Goal: Task Accomplishment & Management: Manage account settings

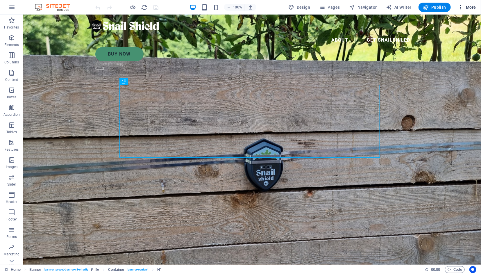
click at [464, 6] on icon "button" at bounding box center [461, 7] width 6 height 6
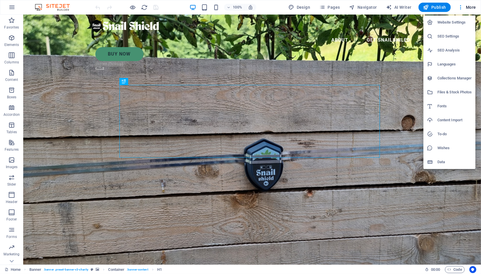
click at [449, 36] on h6 "SEO Settings" at bounding box center [455, 36] width 35 height 7
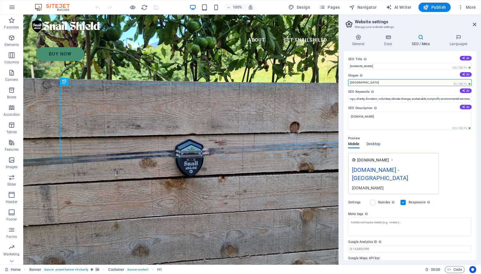
drag, startPoint x: 360, startPoint y: 82, endPoint x: 347, endPoint y: 80, distance: 13.5
click at [348, 80] on input "Berlin" at bounding box center [410, 82] width 124 height 7
paste input "Protect Your Garden from Slugs & Snails"
type input "Protect Your Garden from Slugs & Snails"
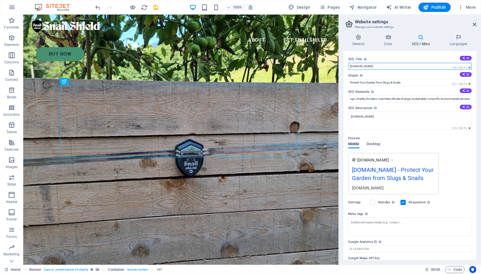
drag, startPoint x: 376, startPoint y: 65, endPoint x: 341, endPoint y: 67, distance: 35.2
click at [348, 67] on input "[DOMAIN_NAME]" at bounding box center [410, 66] width 124 height 7
type input "Snail shield"
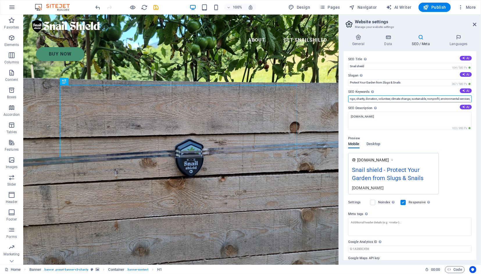
click at [380, 100] on input "ngo, charity, donation, volunteer, climate change, sustainable, nonprofit, envi…" at bounding box center [410, 98] width 124 height 7
paste input "electric snail slug fence, slug protection, snail protection, garden defense, e…"
type input "electric snail slug fence, slug protection, snail protection, garden defense, e…"
click at [385, 44] on h4 "Data" at bounding box center [390, 40] width 28 height 12
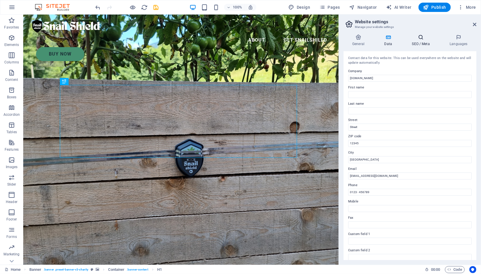
click at [422, 39] on icon at bounding box center [420, 37] width 35 height 6
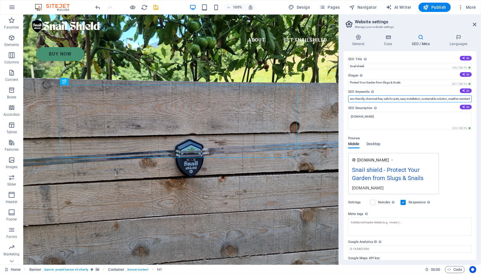
click at [377, 99] on input "electric snail slug fence, slug protection, snail protection, garden defense, e…" at bounding box center [410, 98] width 124 height 7
drag, startPoint x: 391, startPoint y: 100, endPoint x: 305, endPoint y: 91, distance: 86.1
click at [348, 95] on input "electric snail slug fence, slug protection, snail protection, garden defense, e…" at bounding box center [410, 98] width 124 height 7
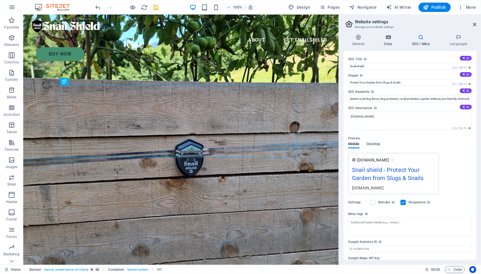
click at [389, 38] on icon at bounding box center [388, 37] width 25 height 6
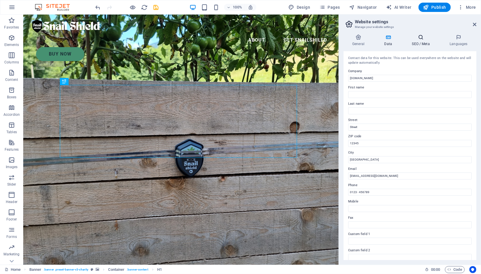
click at [419, 43] on h4 "SEO / Meta" at bounding box center [422, 40] width 38 height 12
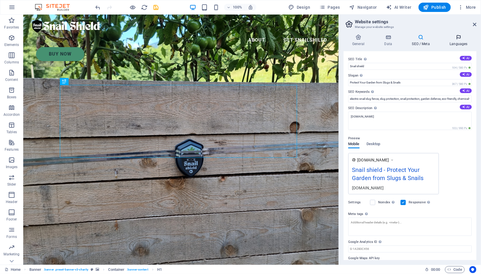
click at [459, 45] on h4 "Languages" at bounding box center [458, 40] width 35 height 12
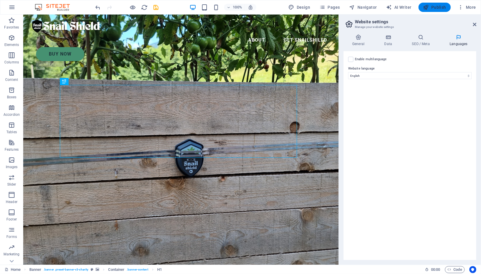
click at [431, 7] on span "Publish" at bounding box center [435, 7] width 23 height 6
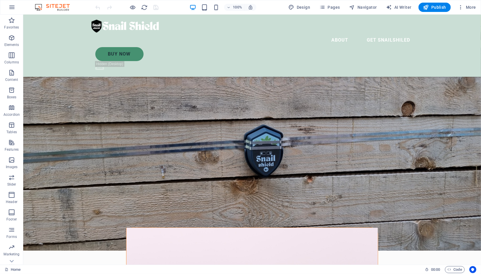
scroll to position [32, 0]
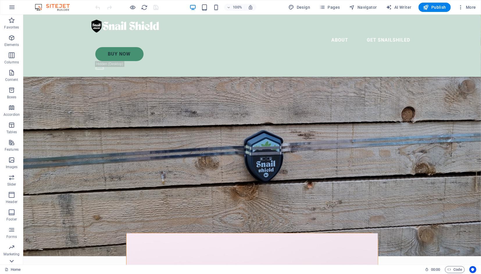
click at [15, 262] on icon at bounding box center [12, 261] width 8 height 8
click at [10, 8] on icon "button" at bounding box center [11, 7] width 7 height 7
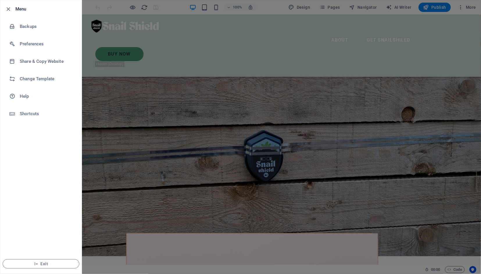
click at [459, 28] on div at bounding box center [240, 137] width 481 height 274
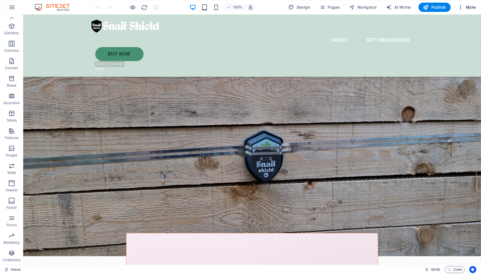
click at [466, 9] on span "More" at bounding box center [467, 7] width 18 height 6
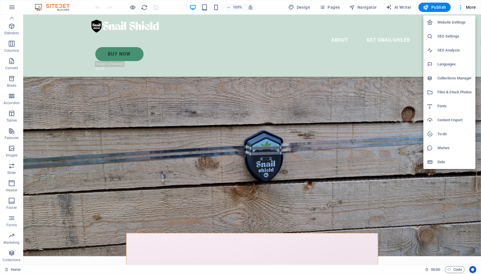
click at [452, 50] on h6 "SEO Analysis" at bounding box center [455, 50] width 35 height 7
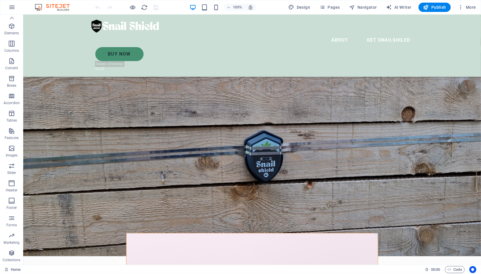
select select "[DOMAIN_NAME]"
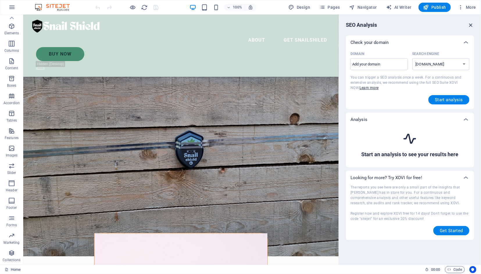
click at [472, 23] on icon "button" at bounding box center [471, 25] width 6 height 6
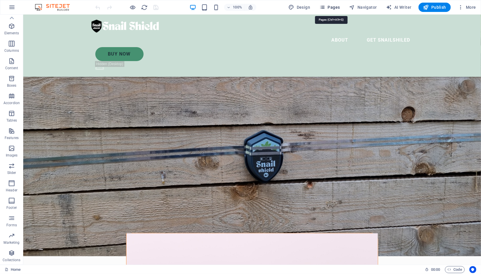
click at [333, 6] on span "Pages" at bounding box center [330, 7] width 20 height 6
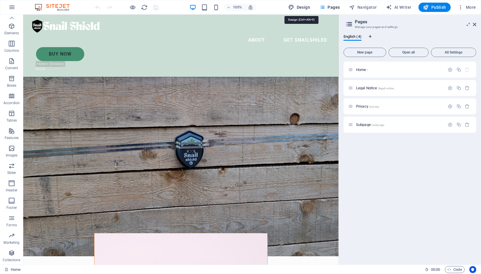
click at [299, 4] on button "Design" at bounding box center [300, 7] width 26 height 9
select select "px"
select select "300"
select select "px"
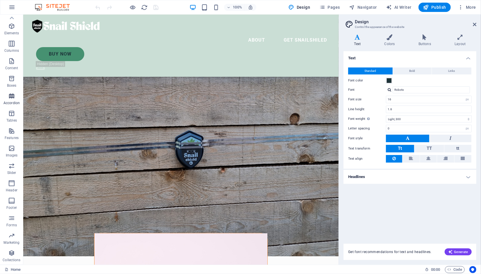
click at [14, 102] on p "Accordion" at bounding box center [11, 103] width 16 height 5
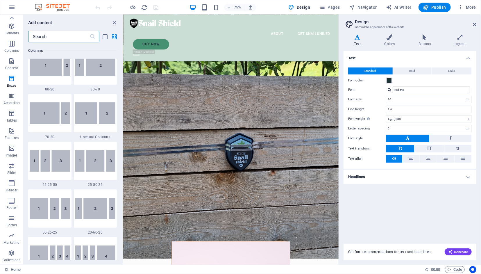
scroll to position [454, 0]
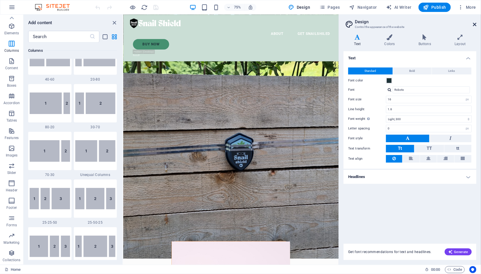
click at [474, 24] on icon at bounding box center [474, 24] width 3 height 5
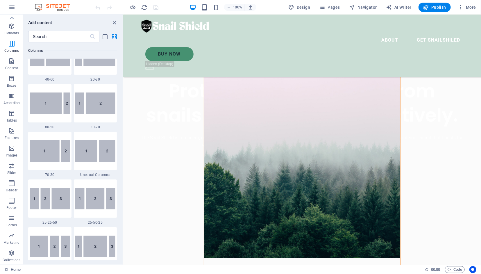
scroll to position [0, 0]
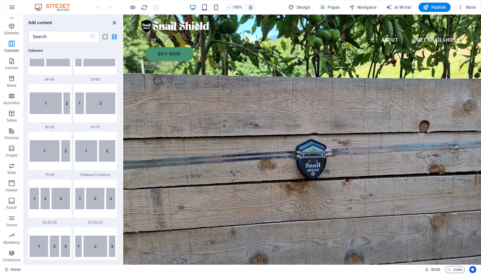
click at [116, 22] on icon "close panel" at bounding box center [114, 22] width 7 height 7
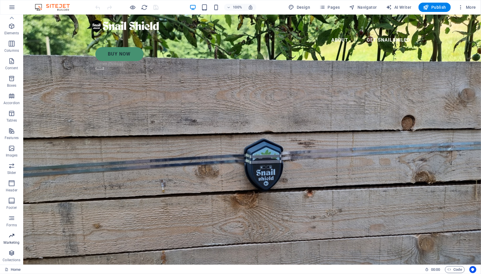
click at [15, 245] on p "Marketing" at bounding box center [11, 242] width 16 height 5
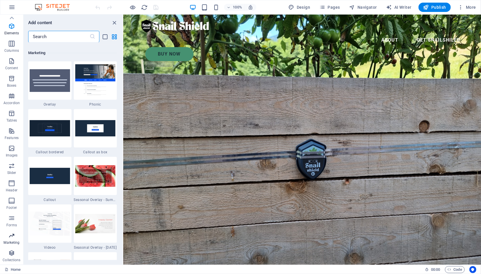
scroll to position [4738, 0]
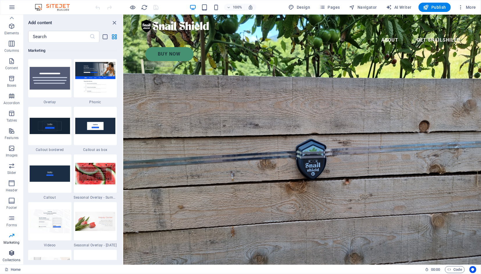
click at [15, 255] on icon "button" at bounding box center [11, 253] width 7 height 7
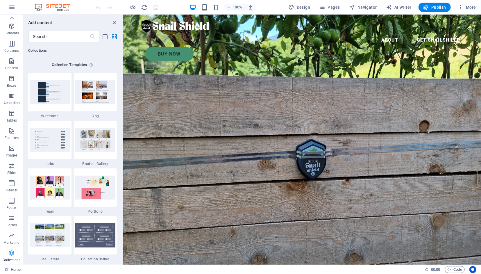
scroll to position [5325, 0]
click at [11, 33] on p "Elements" at bounding box center [11, 33] width 15 height 5
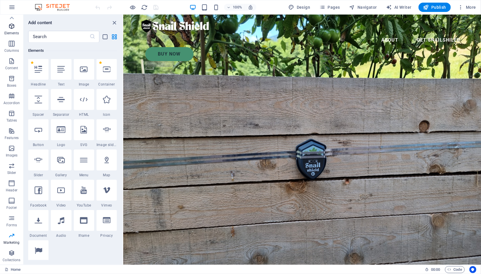
scroll to position [62, 0]
click at [12, 18] on icon at bounding box center [12, 18] width 8 height 8
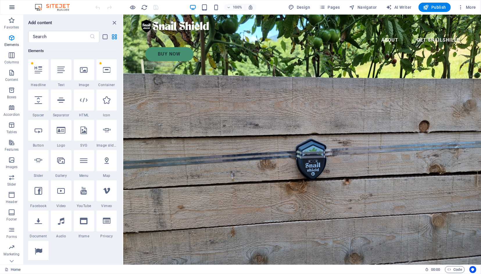
click at [12, 11] on button "button" at bounding box center [12, 7] width 14 height 14
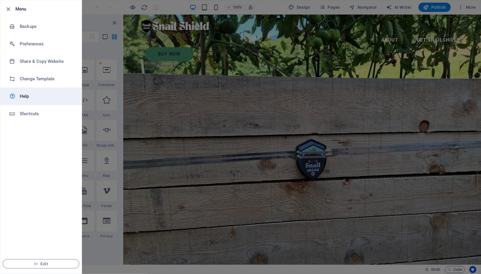
click at [36, 96] on h6 "Help" at bounding box center [47, 96] width 54 height 7
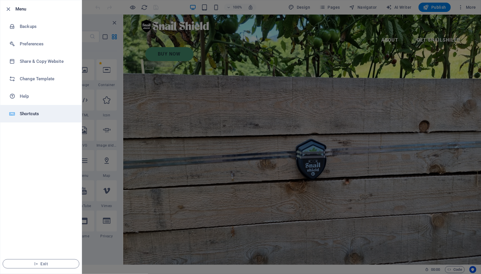
click at [27, 117] on h6 "Shortcuts" at bounding box center [47, 113] width 54 height 7
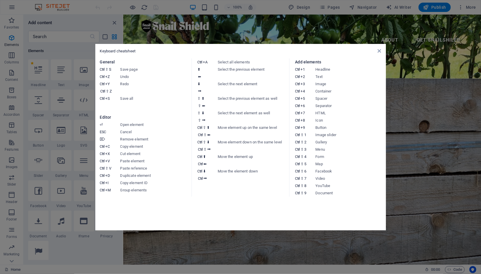
click at [196, 241] on aside "Keyboard cheatsheet General Ctrl ⇧ S Save page Ctrl Z Undo Ctrl Y Ctrl ⇧ Z Redo…" at bounding box center [240, 137] width 481 height 274
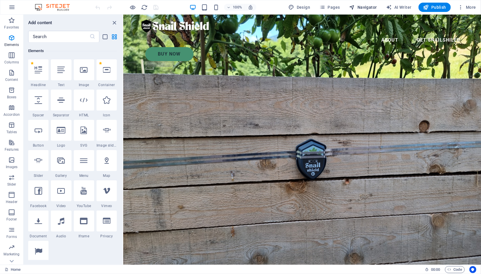
click at [365, 6] on span "Navigator" at bounding box center [364, 7] width 28 height 6
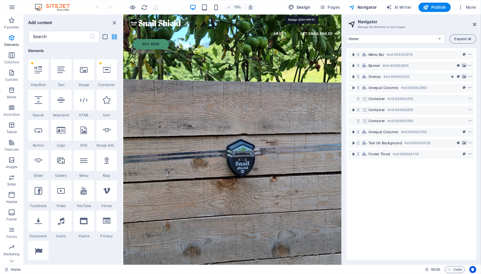
click at [305, 4] on span "Design" at bounding box center [300, 7] width 22 height 6
select select "px"
select select "300"
select select "px"
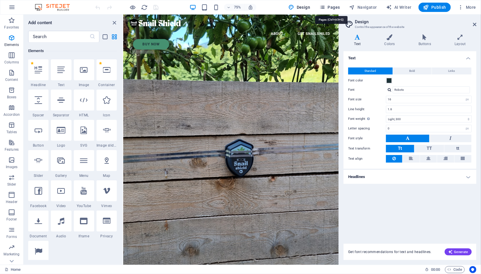
click at [326, 8] on icon "button" at bounding box center [323, 7] width 6 height 6
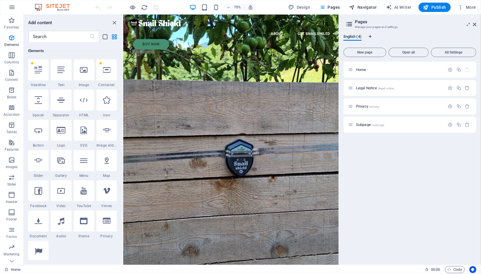
click at [360, 9] on span "Navigator" at bounding box center [364, 7] width 28 height 6
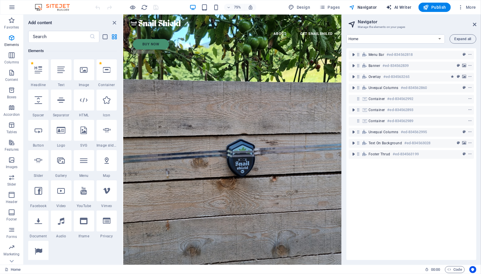
click at [404, 8] on span "AI Writer" at bounding box center [399, 7] width 25 height 6
select select "English"
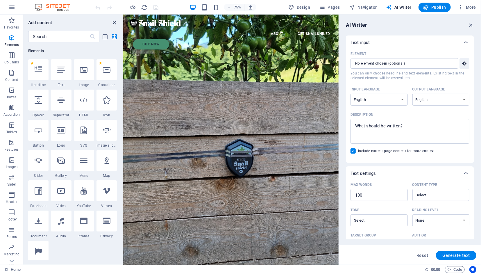
click at [116, 24] on icon "close panel" at bounding box center [114, 22] width 7 height 7
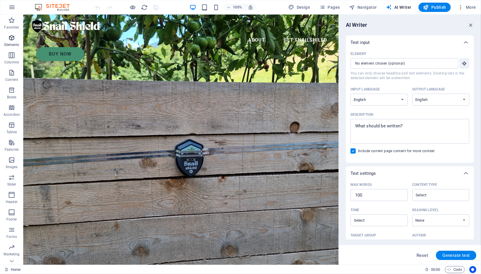
click at [18, 44] on p "Elements" at bounding box center [11, 44] width 15 height 5
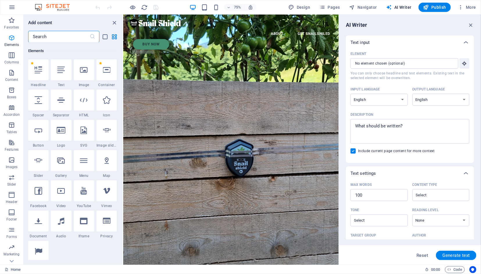
scroll to position [62, 0]
click at [11, 87] on icon "button" at bounding box center [11, 90] width 7 height 7
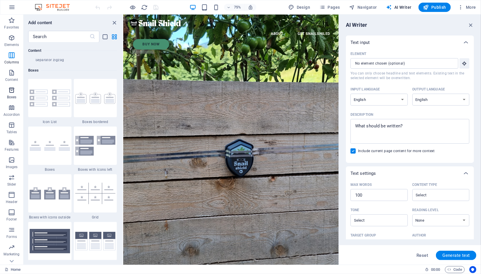
scroll to position [1605, 0]
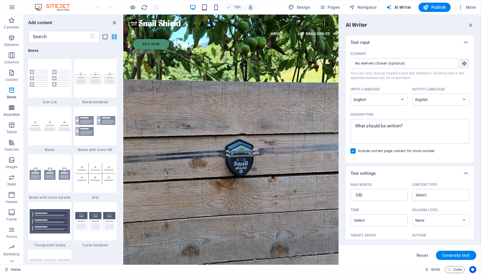
click at [9, 105] on icon "button" at bounding box center [11, 107] width 7 height 7
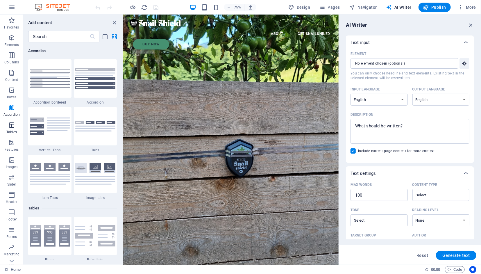
click at [12, 122] on icon "button" at bounding box center [11, 125] width 7 height 7
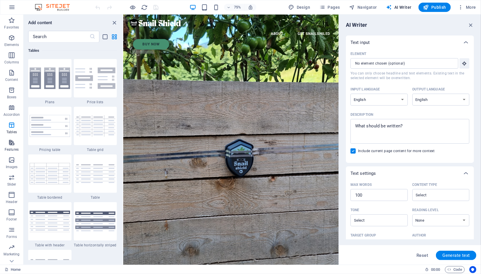
click at [12, 147] on span "Features" at bounding box center [11, 146] width 23 height 14
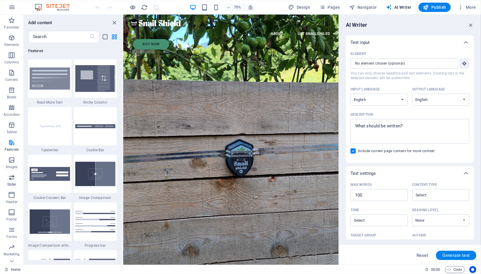
click at [13, 181] on icon "button" at bounding box center [11, 177] width 7 height 7
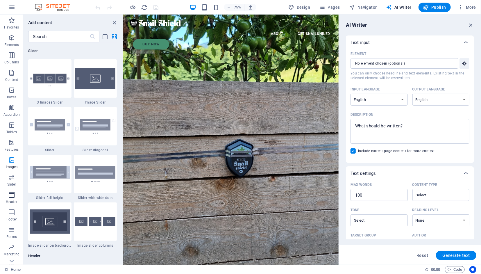
click at [11, 195] on icon "button" at bounding box center [11, 194] width 7 height 7
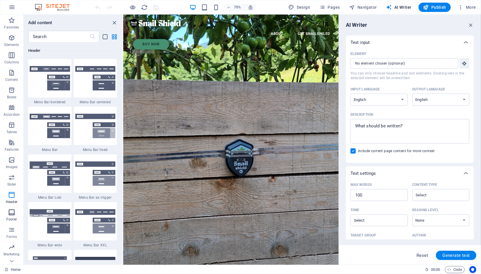
click at [12, 211] on icon "button" at bounding box center [11, 212] width 7 height 7
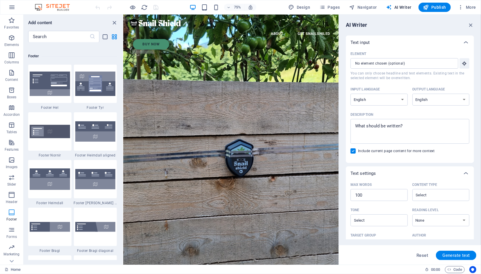
scroll to position [3851, 0]
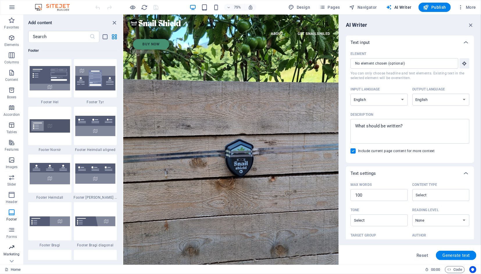
click at [13, 252] on span "Marketing" at bounding box center [11, 251] width 23 height 14
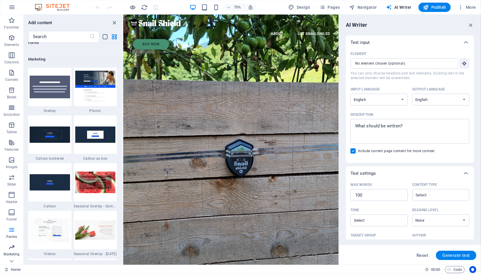
scroll to position [4738, 0]
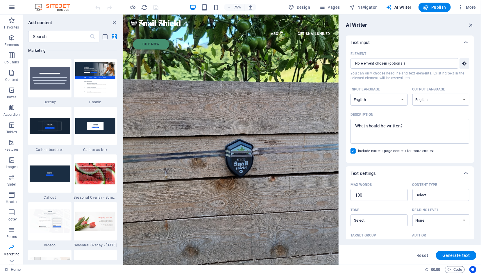
click at [14, 8] on icon "button" at bounding box center [11, 7] width 7 height 7
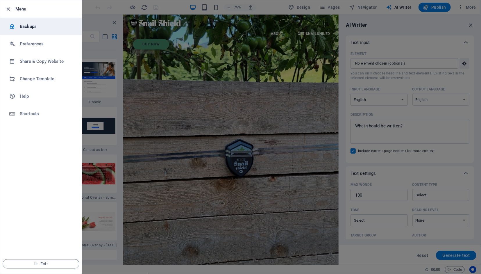
click at [34, 33] on li "Backups" at bounding box center [40, 26] width 81 height 17
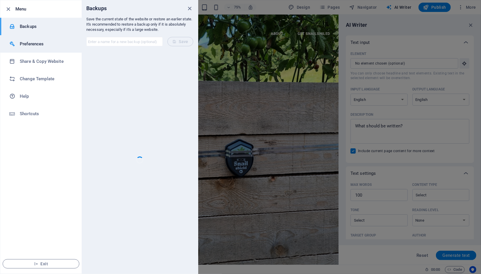
click at [35, 46] on h6 "Preferences" at bounding box center [47, 43] width 54 height 7
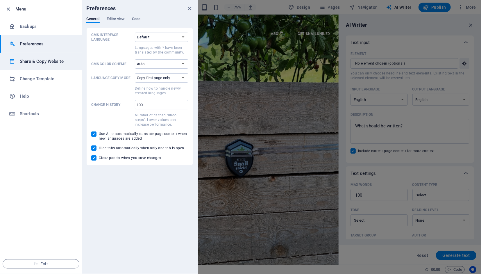
click at [39, 61] on h6 "Share & Copy Website" at bounding box center [47, 61] width 54 height 7
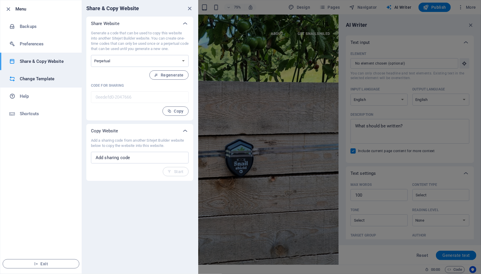
click at [41, 76] on h6 "Change Template" at bounding box center [47, 78] width 54 height 7
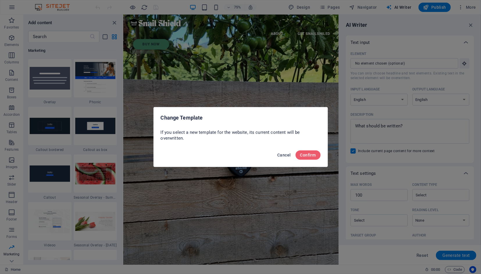
click at [291, 154] on span "Cancel" at bounding box center [284, 155] width 13 height 5
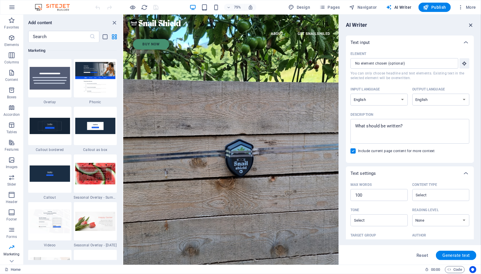
click at [472, 26] on icon "button" at bounding box center [471, 25] width 6 height 6
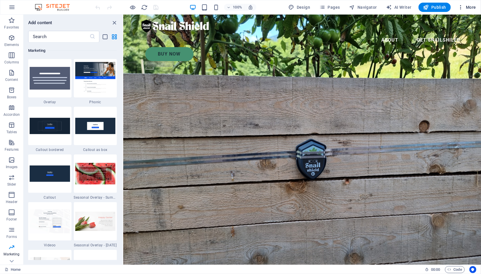
click at [470, 7] on span "More" at bounding box center [467, 7] width 18 height 6
